Goal: Transaction & Acquisition: Purchase product/service

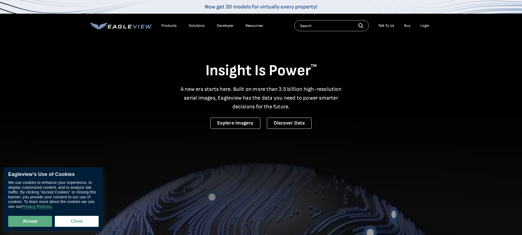
click at [423, 25] on div "Login" at bounding box center [424, 25] width 9 height 5
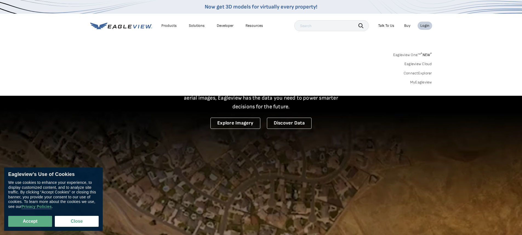
click at [412, 82] on link "MyEagleview" at bounding box center [421, 82] width 22 height 5
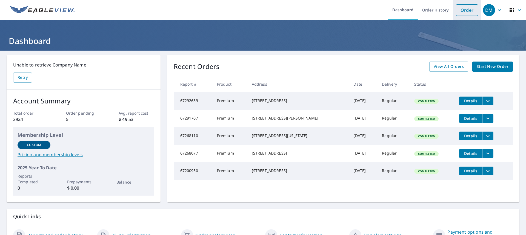
click at [466, 11] on link "Order" at bounding box center [467, 10] width 22 height 12
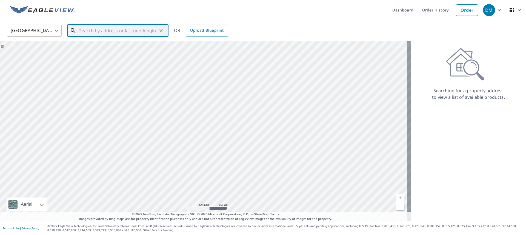
click at [99, 33] on input "text" at bounding box center [118, 30] width 78 height 15
click at [102, 53] on p "Hubbard, OH 44425" at bounding box center [121, 52] width 86 height 5
type input "3475 Maple Ridge Dr Hubbard, OH 44425"
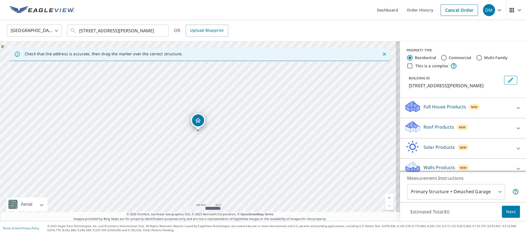
click at [418, 128] on div "Roof Products New" at bounding box center [457, 129] width 107 height 16
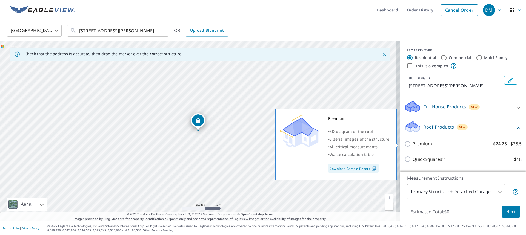
click at [406, 144] on input "Premium $24.25 - $75.5" at bounding box center [408, 144] width 8 height 7
checkbox input "true"
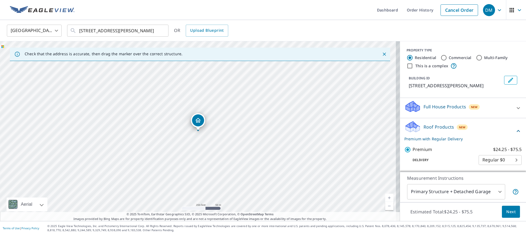
click at [510, 214] on span "Next" at bounding box center [510, 212] width 9 height 7
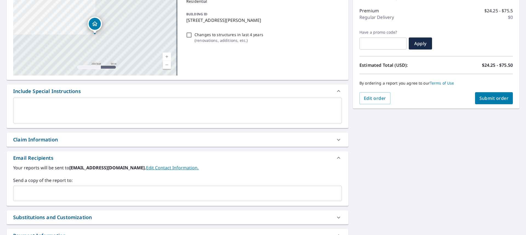
scroll to position [110, 0]
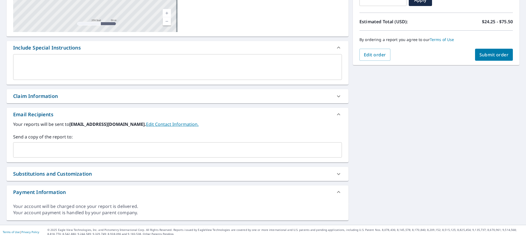
click at [61, 96] on div "Claim Information" at bounding box center [172, 96] width 319 height 7
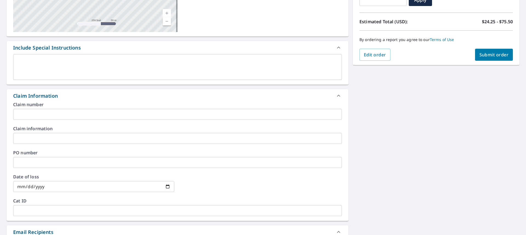
click at [49, 112] on input "text" at bounding box center [177, 114] width 329 height 11
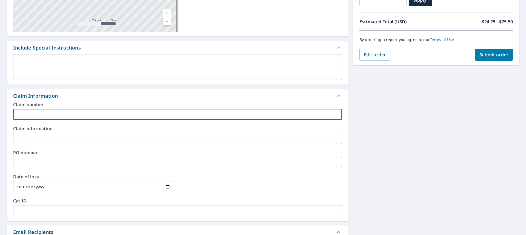
type input "Boak-Heather"
click at [488, 56] on span "Submit order" at bounding box center [494, 55] width 29 height 6
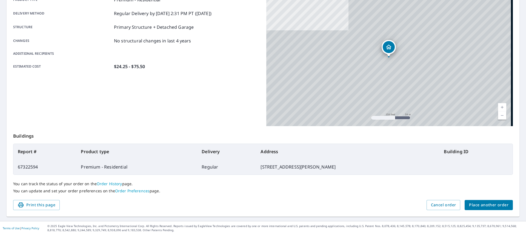
scroll to position [87, 0]
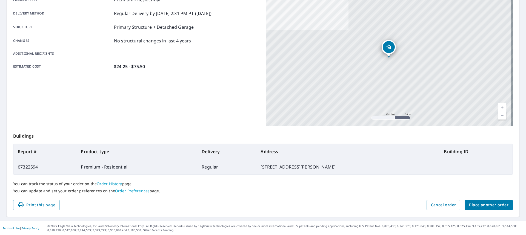
click at [503, 206] on span "Place another order" at bounding box center [488, 205] width 39 height 7
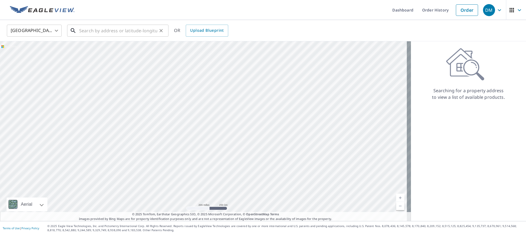
click at [115, 32] on input "text" at bounding box center [118, 30] width 78 height 15
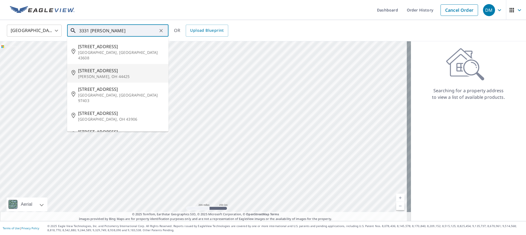
click at [108, 67] on span "3331 Franklin Ave" at bounding box center [121, 70] width 86 height 7
type input "3331 Franklin Ave Hubbard, OH 44425"
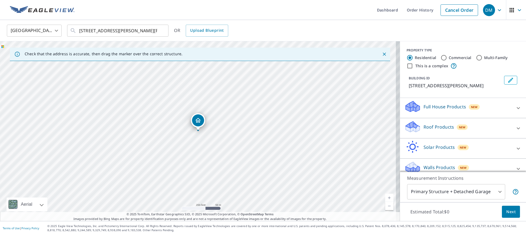
click at [417, 125] on div "Roof Products New" at bounding box center [457, 129] width 107 height 16
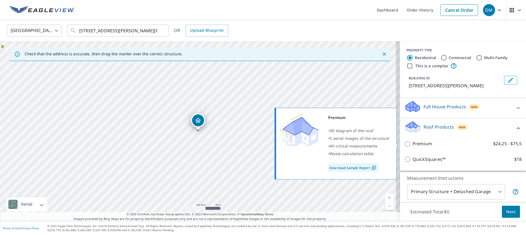
click at [414, 146] on p "Premium" at bounding box center [422, 144] width 19 height 7
click at [413, 146] on input "Premium $24.25 - $75.5" at bounding box center [408, 144] width 8 height 7
checkbox input "true"
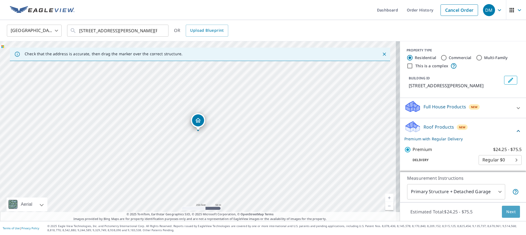
click at [507, 212] on span "Next" at bounding box center [510, 212] width 9 height 7
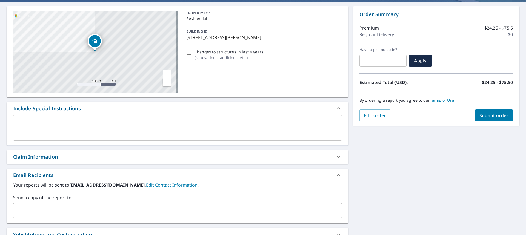
scroll to position [55, 0]
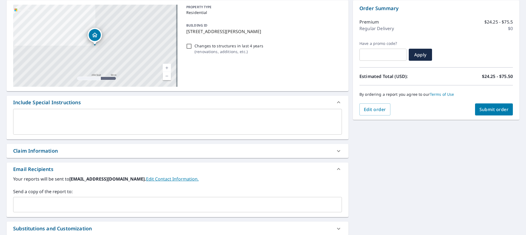
click at [65, 150] on div "Claim Information" at bounding box center [172, 150] width 319 height 7
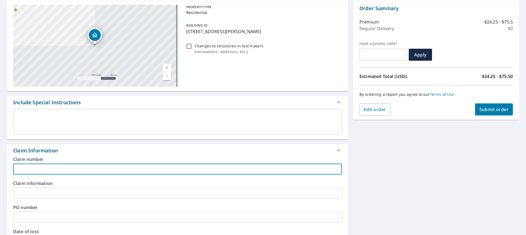
click at [63, 169] on input "text" at bounding box center [177, 169] width 329 height 11
type input "Boak-Heather"
click at [498, 110] on span "Submit order" at bounding box center [494, 110] width 29 height 6
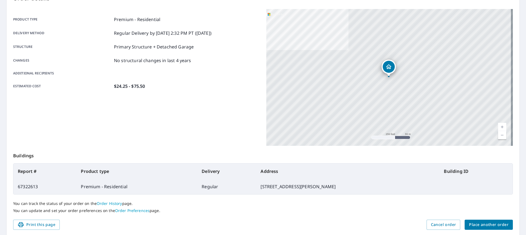
scroll to position [87, 0]
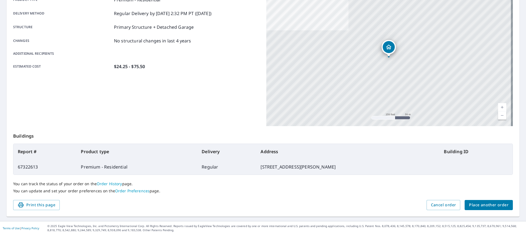
click at [492, 207] on span "Place another order" at bounding box center [488, 205] width 39 height 7
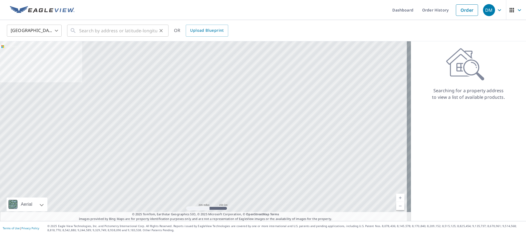
click at [76, 30] on icon at bounding box center [73, 30] width 7 height 7
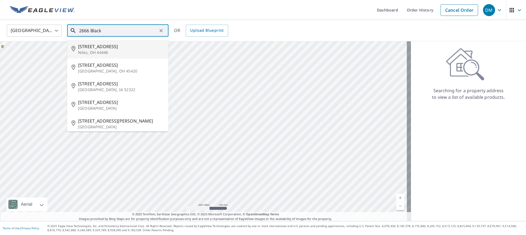
click at [90, 49] on span "2666 Black Oak Dr" at bounding box center [121, 46] width 86 height 7
type input "2666 Black Oak Dr Niles, OH 44446"
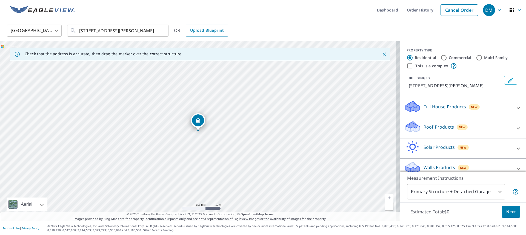
click at [431, 126] on p "Roof Products" at bounding box center [439, 127] width 30 height 7
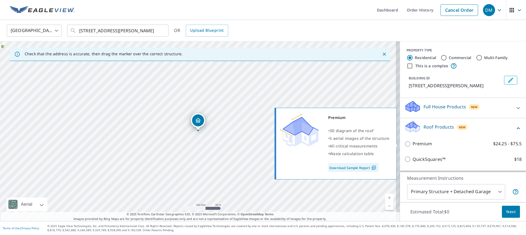
click at [421, 144] on p "Premium" at bounding box center [422, 144] width 19 height 7
click at [413, 144] on input "Premium $24.25 - $75.5" at bounding box center [408, 144] width 8 height 7
checkbox input "true"
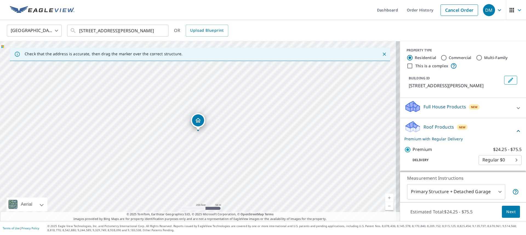
click at [507, 210] on span "Next" at bounding box center [510, 212] width 9 height 7
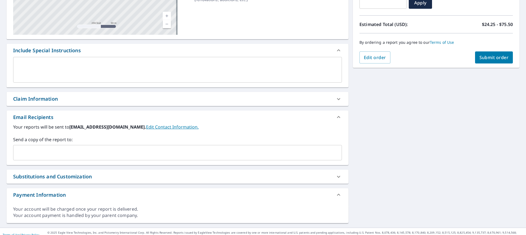
scroll to position [110, 0]
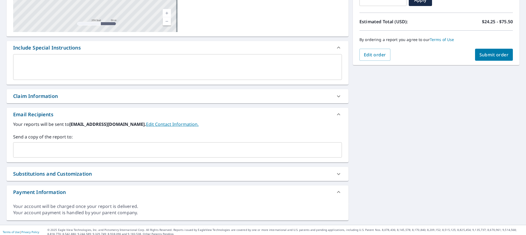
click at [35, 99] on div "Claim Information" at bounding box center [35, 96] width 45 height 7
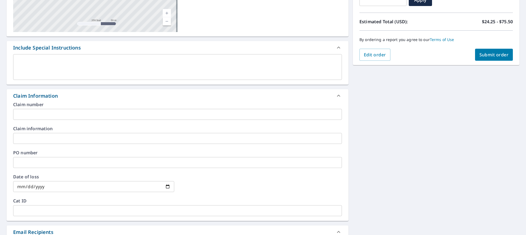
click at [38, 117] on input "text" at bounding box center [177, 114] width 329 height 11
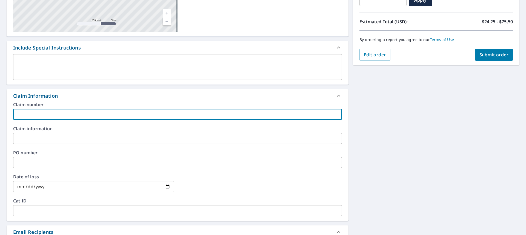
type input "Boak-Heather"
click at [492, 55] on span "Submit order" at bounding box center [494, 55] width 29 height 6
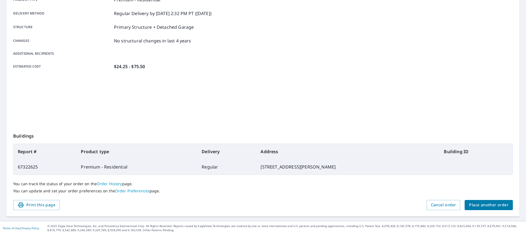
scroll to position [87, 0]
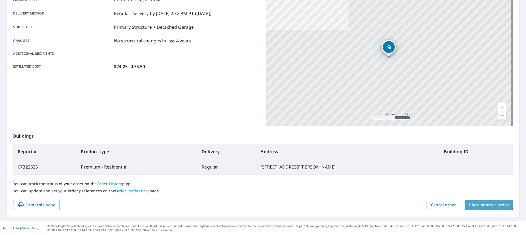
click at [478, 204] on span "Place another order" at bounding box center [488, 205] width 39 height 7
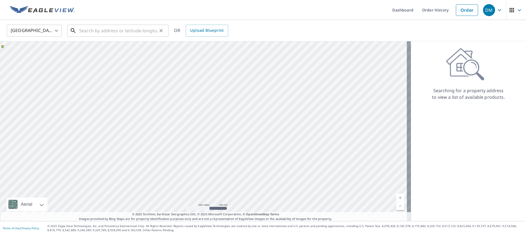
click at [94, 32] on input "text" at bounding box center [118, 30] width 78 height 15
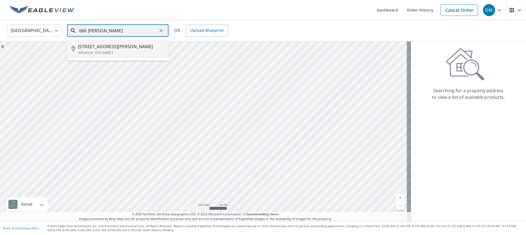
click at [94, 49] on span "666 S Rockhill Ave" at bounding box center [121, 46] width 86 height 7
type input "666 S Rockhill Ave Alliance, OH 44601"
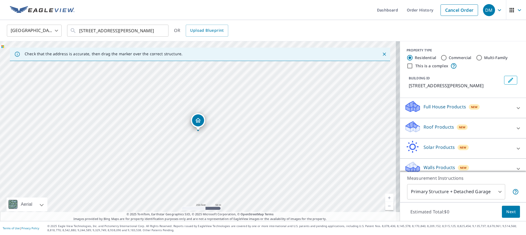
click at [430, 124] on p "Roof Products" at bounding box center [439, 127] width 30 height 7
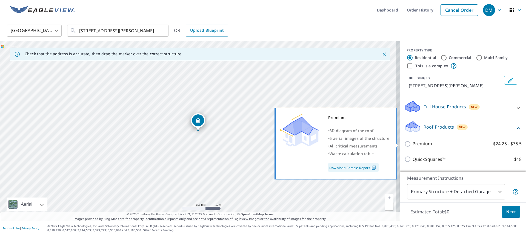
click at [418, 146] on p "Premium" at bounding box center [422, 144] width 19 height 7
click at [413, 146] on input "Premium $24.25 - $75.5" at bounding box center [408, 144] width 8 height 7
checkbox input "true"
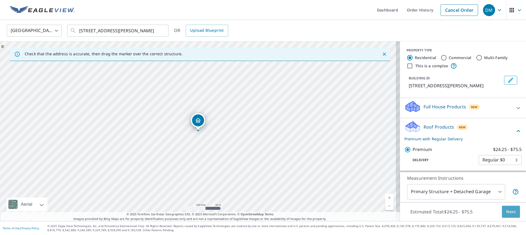
click at [511, 210] on span "Next" at bounding box center [510, 212] width 9 height 7
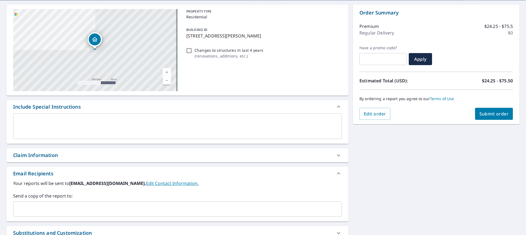
scroll to position [110, 0]
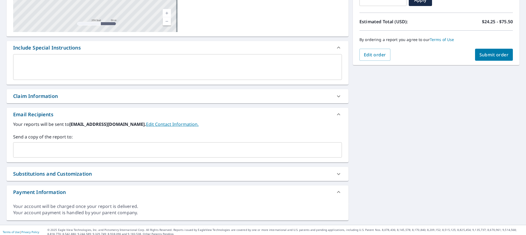
click at [53, 99] on div "Claim Information" at bounding box center [35, 96] width 45 height 7
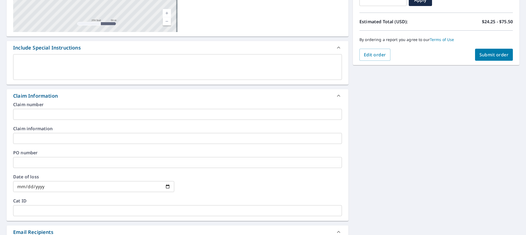
click at [51, 117] on input "text" at bounding box center [177, 114] width 329 height 11
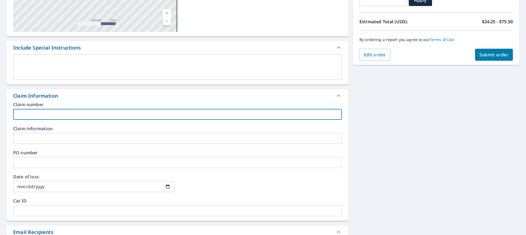
type input "Boak-Heather"
click at [496, 55] on span "Submit order" at bounding box center [494, 55] width 29 height 6
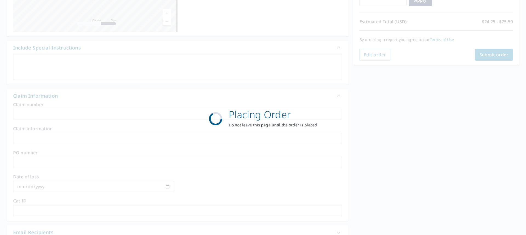
scroll to position [87, 0]
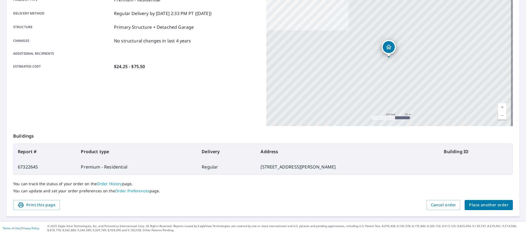
click at [503, 204] on span "Place another order" at bounding box center [488, 205] width 39 height 7
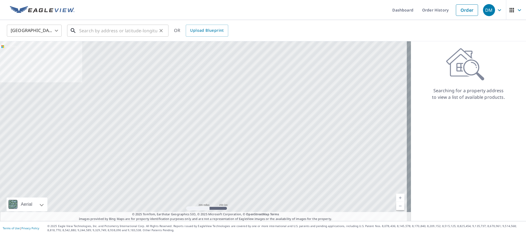
click at [92, 31] on input "text" at bounding box center [118, 30] width 78 height 15
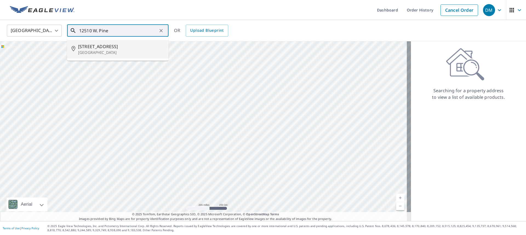
click at [93, 51] on p "Salem, OH 44460" at bounding box center [121, 52] width 86 height 5
type input "12510 W Pine Lake Rd Salem, OH 44460"
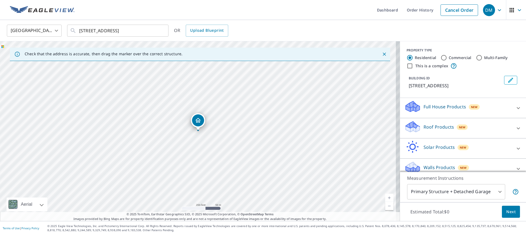
click at [444, 127] on p "Roof Products" at bounding box center [439, 127] width 30 height 7
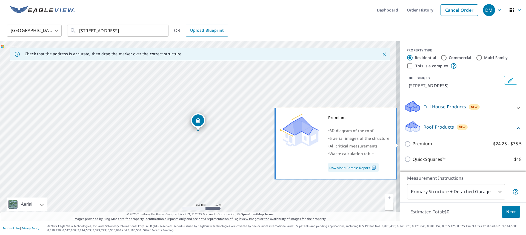
click at [424, 145] on p "Premium" at bounding box center [422, 144] width 19 height 7
click at [413, 145] on input "Premium $24.25 - $75.5" at bounding box center [408, 144] width 8 height 7
checkbox input "true"
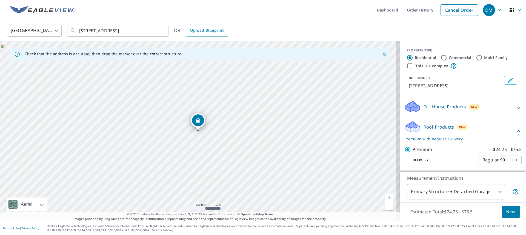
click at [510, 212] on span "Next" at bounding box center [510, 212] width 9 height 7
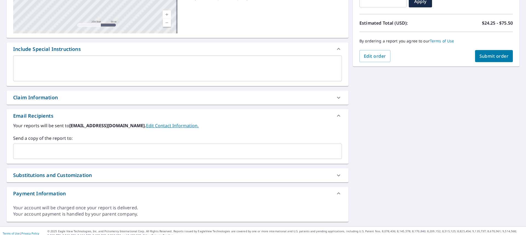
scroll to position [110, 0]
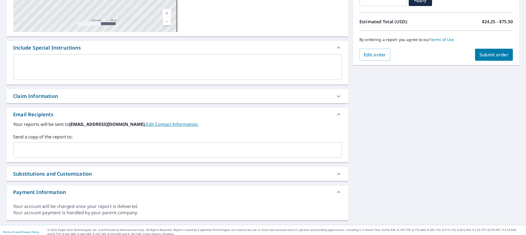
click at [29, 95] on div "Claim Information" at bounding box center [35, 96] width 45 height 7
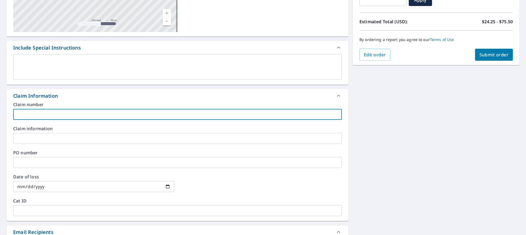
click at [49, 115] on input "text" at bounding box center [177, 114] width 329 height 11
type input "Boak-Heather"
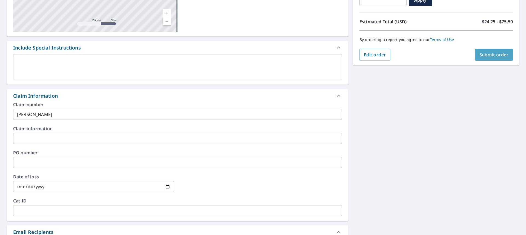
click at [492, 56] on span "Submit order" at bounding box center [494, 55] width 29 height 6
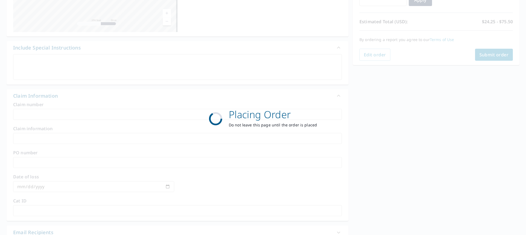
scroll to position [87, 0]
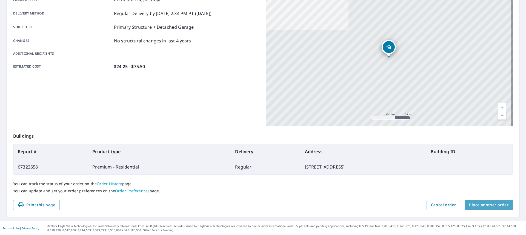
click at [492, 207] on span "Place another order" at bounding box center [488, 205] width 39 height 7
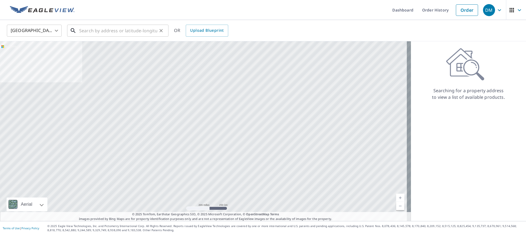
click at [101, 35] on input "text" at bounding box center [118, 30] width 78 height 15
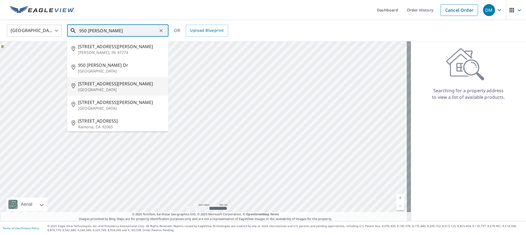
click at [114, 87] on span "950 Katherine Ave" at bounding box center [121, 84] width 86 height 7
type input "950 Katherine Ave Youngstown, OH 44505"
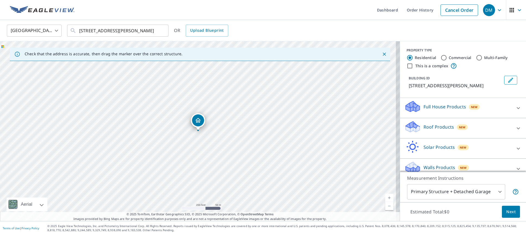
click at [419, 131] on div "Roof Products New" at bounding box center [457, 129] width 107 height 16
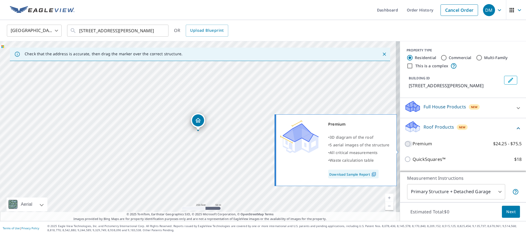
click at [407, 147] on input "Premium $24.25 - $75.5" at bounding box center [408, 144] width 8 height 7
checkbox input "true"
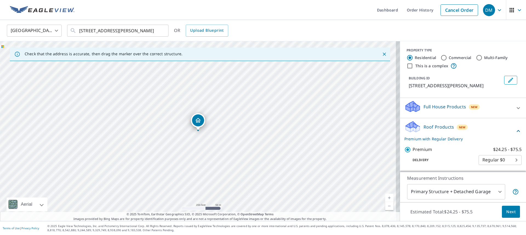
click at [509, 214] on span "Next" at bounding box center [510, 212] width 9 height 7
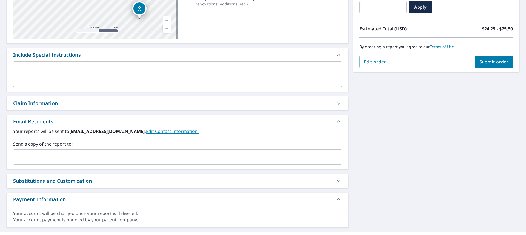
scroll to position [110, 0]
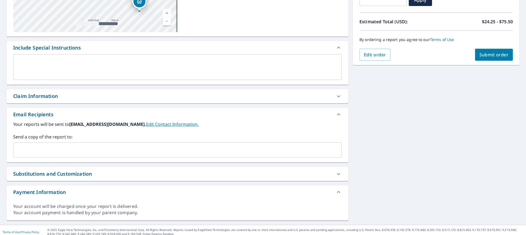
click at [31, 99] on div "Claim Information" at bounding box center [35, 96] width 45 height 7
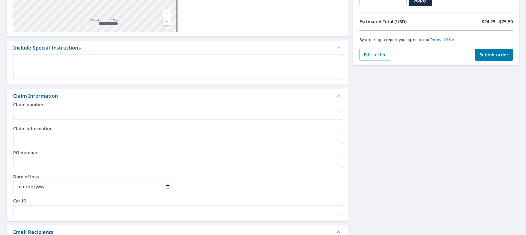
click at [35, 113] on input "text" at bounding box center [177, 114] width 329 height 11
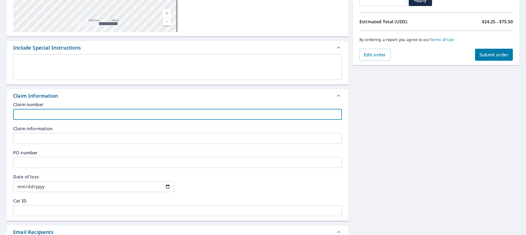
type input "Boak-Heather"
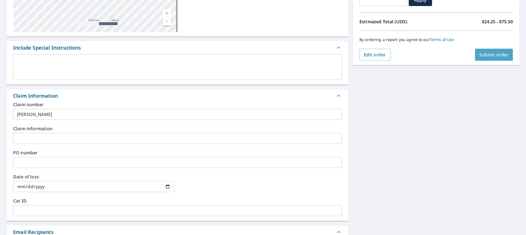
click at [487, 58] on button "Submit order" at bounding box center [494, 55] width 38 height 12
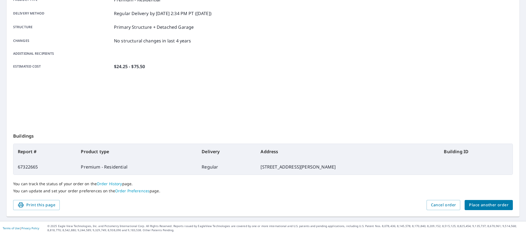
scroll to position [87, 0]
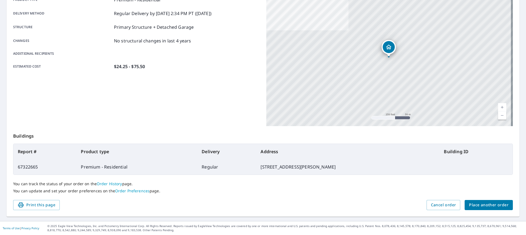
click at [478, 205] on span "Place another order" at bounding box center [488, 205] width 39 height 7
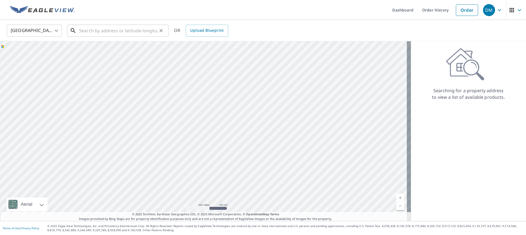
click at [100, 31] on input "text" at bounding box center [118, 30] width 78 height 15
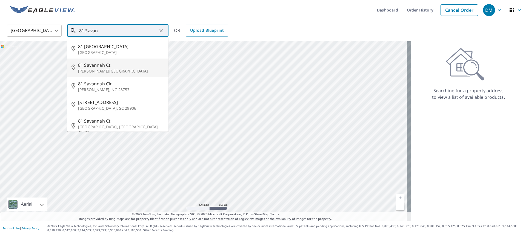
click at [101, 65] on span "81 Savannah Ct" at bounding box center [121, 65] width 86 height 7
type input "81 Savannah Ct Canfield, OH 44406"
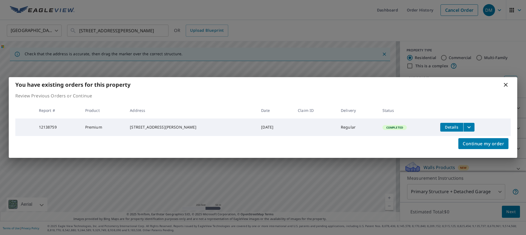
click at [506, 84] on icon at bounding box center [506, 85] width 4 height 4
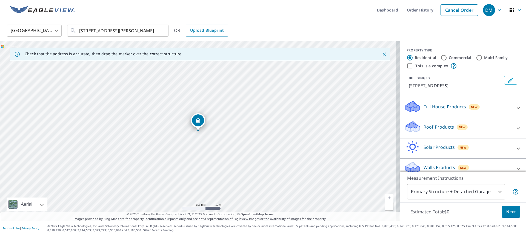
click at [434, 125] on p "Roof Products" at bounding box center [439, 127] width 30 height 7
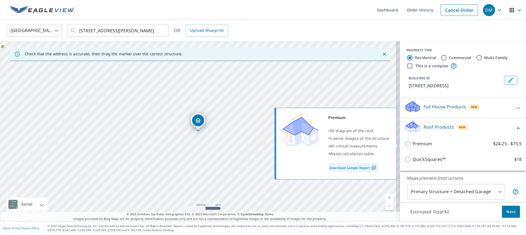
click at [416, 143] on p "Premium" at bounding box center [422, 144] width 19 height 7
click at [413, 143] on input "Premium $24.25 - $75.5" at bounding box center [408, 144] width 8 height 7
checkbox input "true"
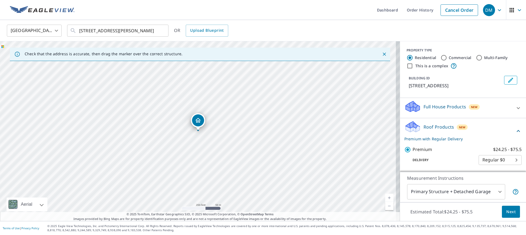
click at [513, 213] on button "Next" at bounding box center [511, 212] width 18 height 12
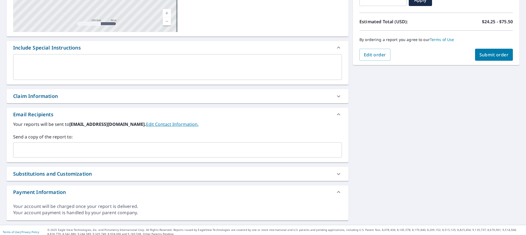
scroll to position [113, 0]
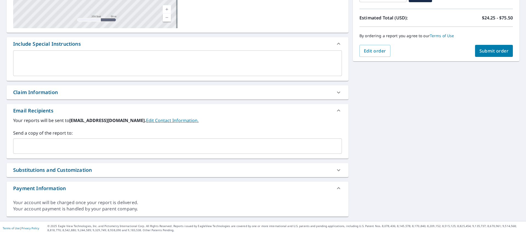
click at [43, 93] on div "Claim Information" at bounding box center [35, 92] width 45 height 7
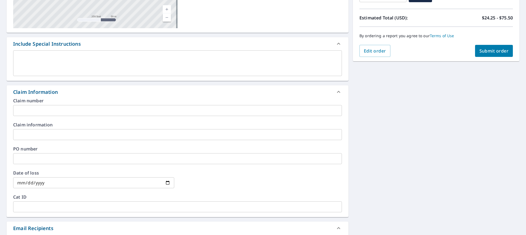
click at [34, 111] on input "text" at bounding box center [177, 110] width 329 height 11
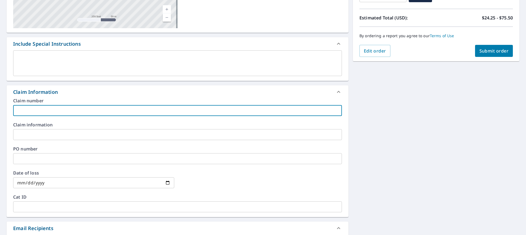
type input "Boak-Heather"
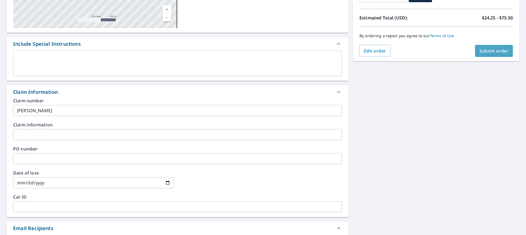
click at [492, 51] on span "Submit order" at bounding box center [494, 51] width 29 height 6
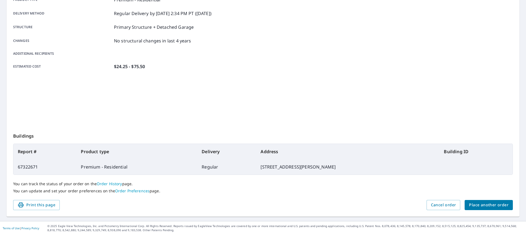
scroll to position [87, 0]
